Goal: Task Accomplishment & Management: Use online tool/utility

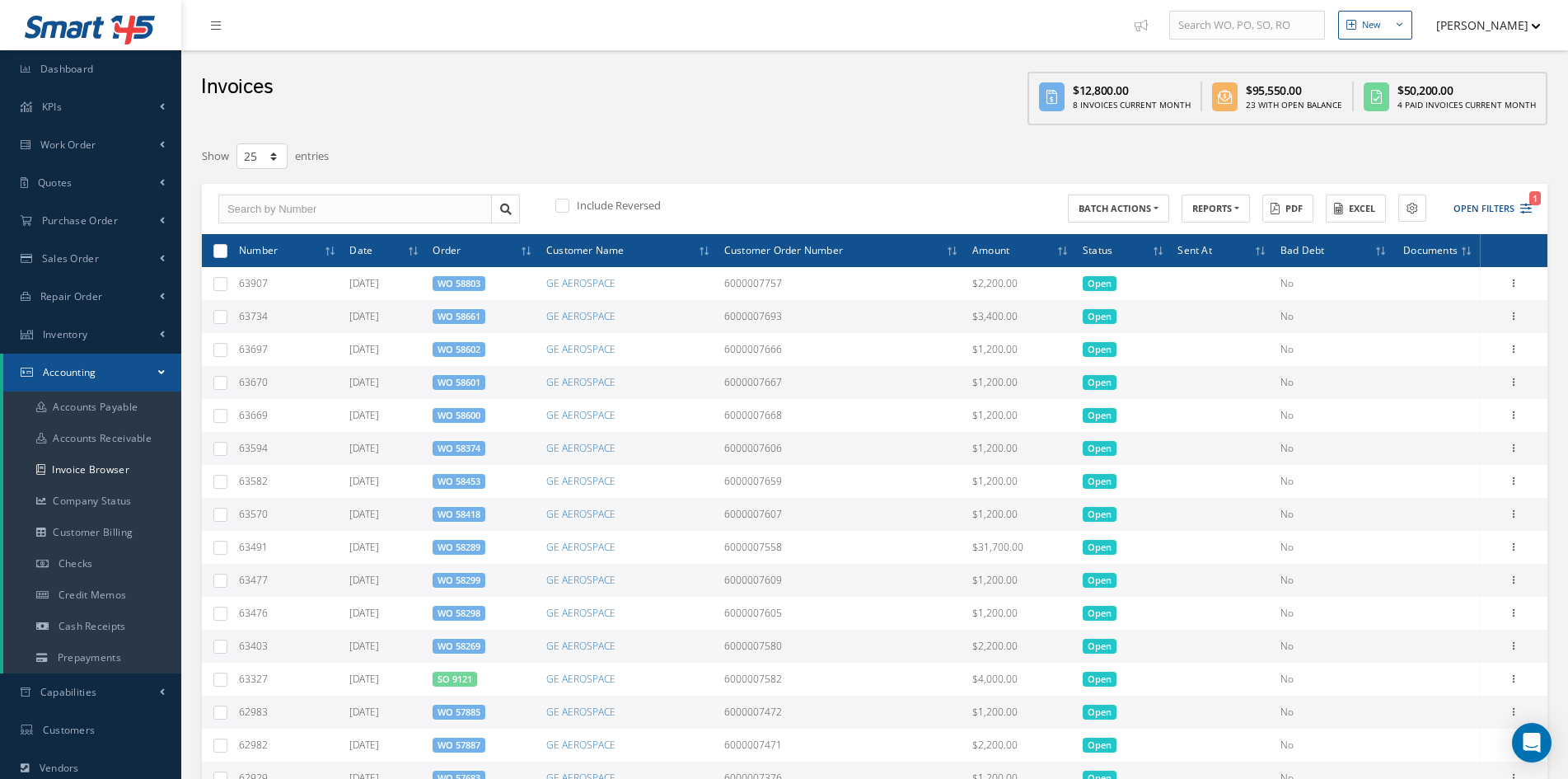
select select "25"
click at [79, 436] on link "Accounts Receivable" at bounding box center [92, 438] width 178 height 32
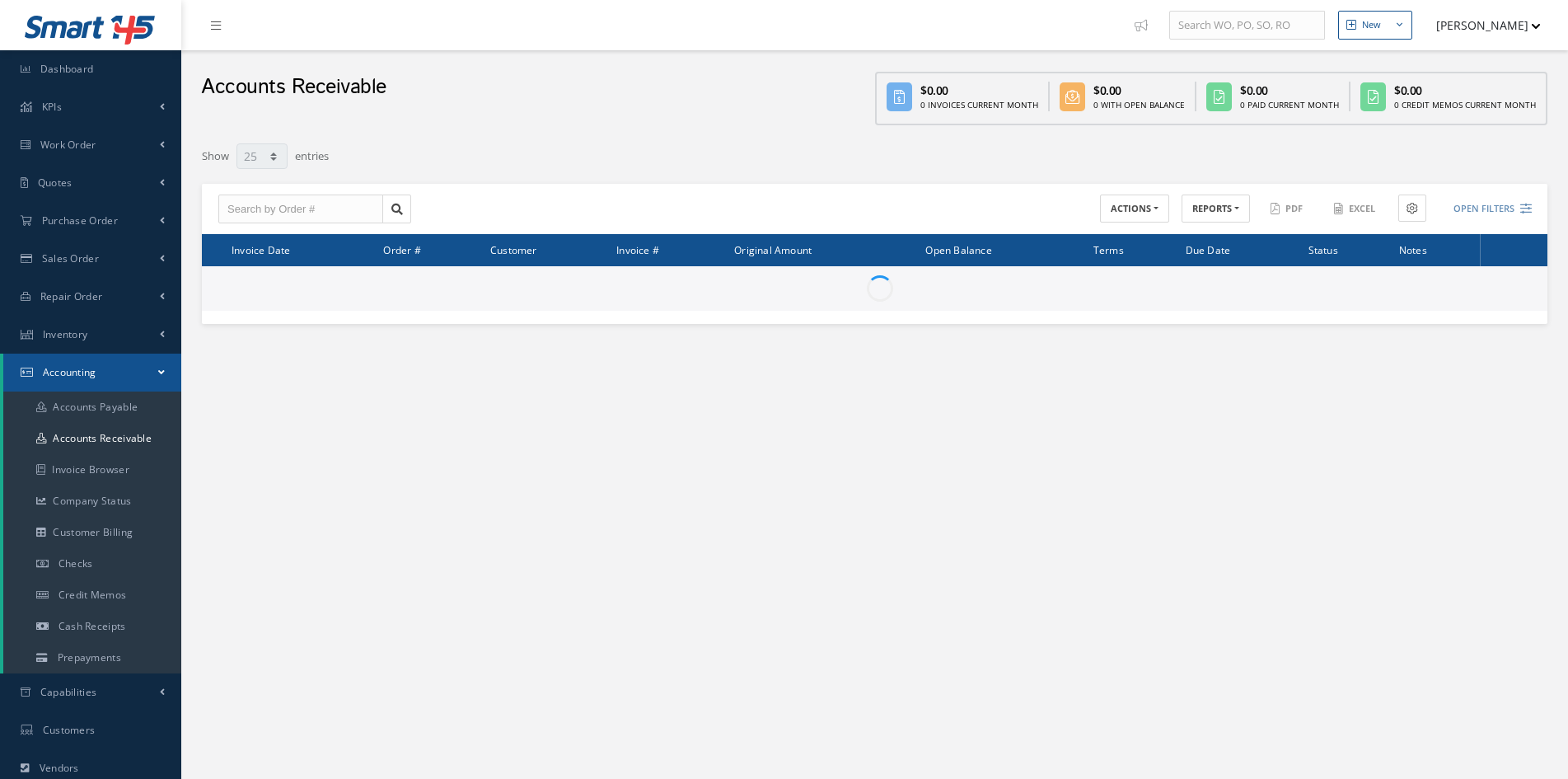
select select "25"
click at [1207, 202] on button "REPORTS" at bounding box center [1215, 209] width 69 height 29
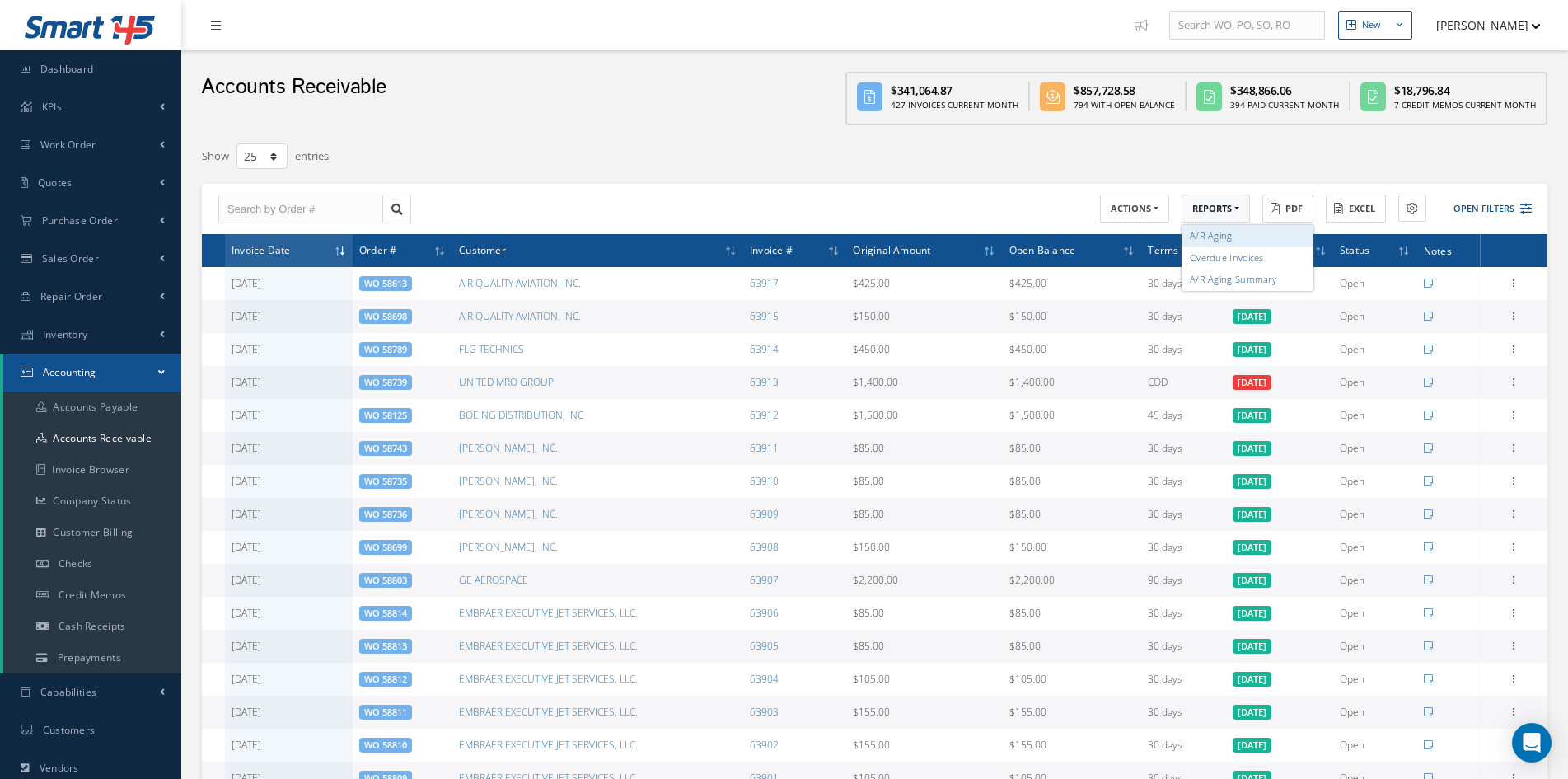
click at [1204, 236] on link "A/R Aging" at bounding box center [1247, 236] width 132 height 23
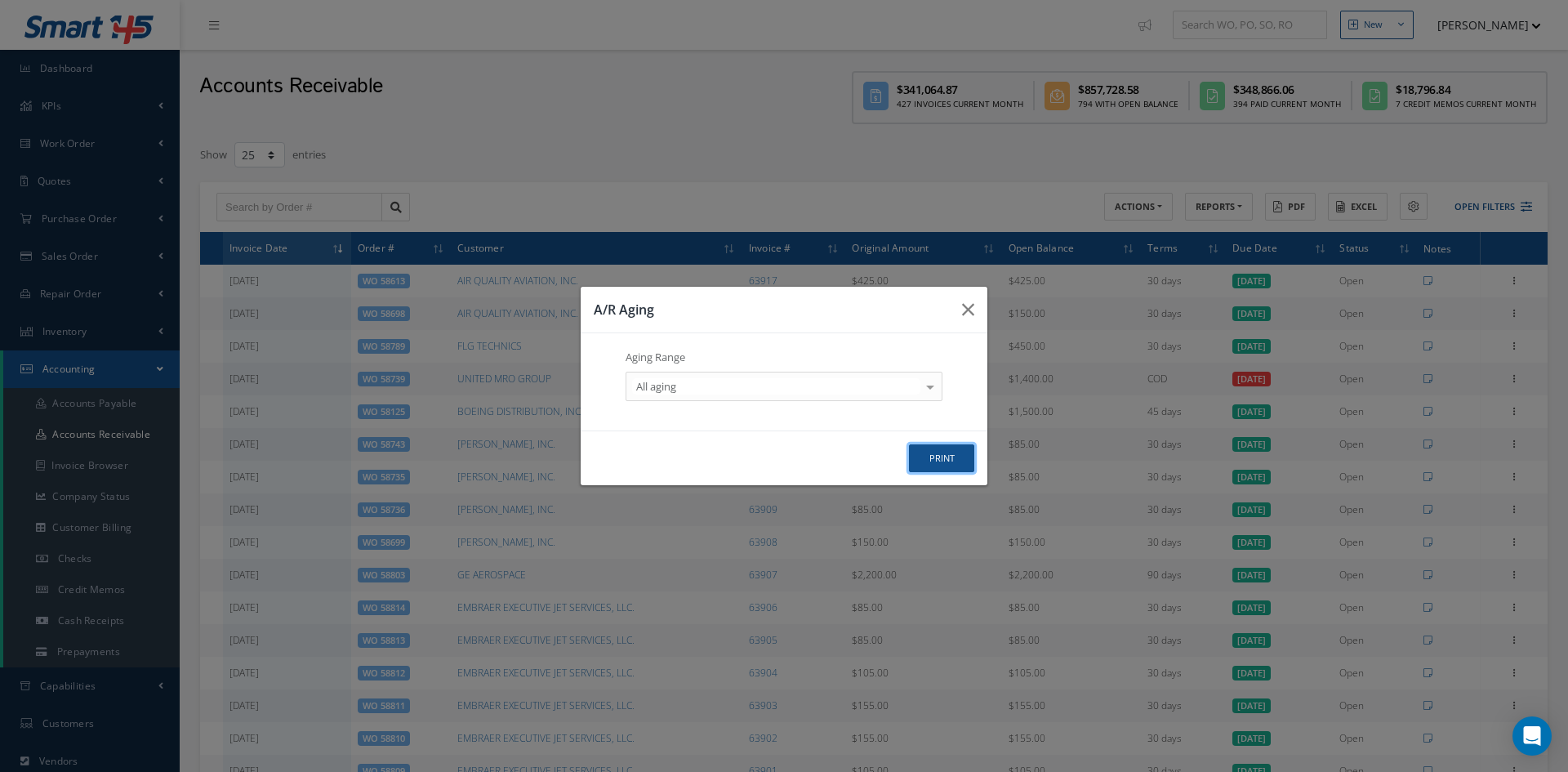
click at [963, 456] on button "print" at bounding box center [941, 459] width 65 height 29
